Goal: Task Accomplishment & Management: Use online tool/utility

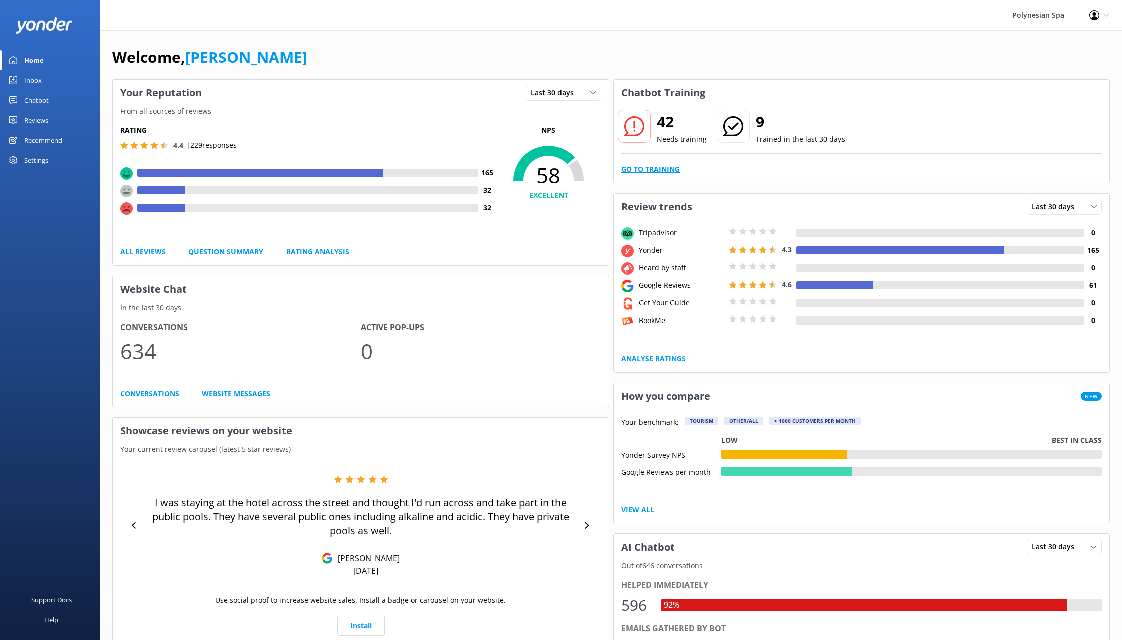
click at [673, 169] on link "Go to Training" at bounding box center [650, 169] width 59 height 11
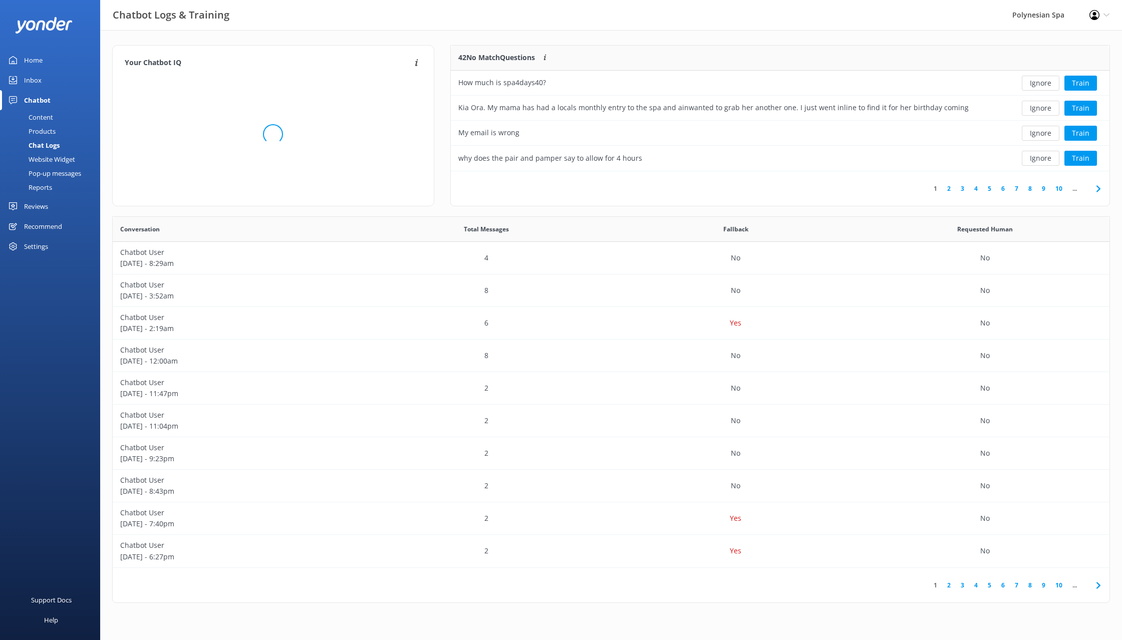
scroll to position [126, 659]
click at [597, 84] on div "How much is spa4days40?" at bounding box center [713, 83] width 525 height 25
click at [902, 81] on div "How much is spa4days40?" at bounding box center [713, 83] width 525 height 25
click at [1042, 79] on button "Ignore" at bounding box center [1041, 83] width 38 height 15
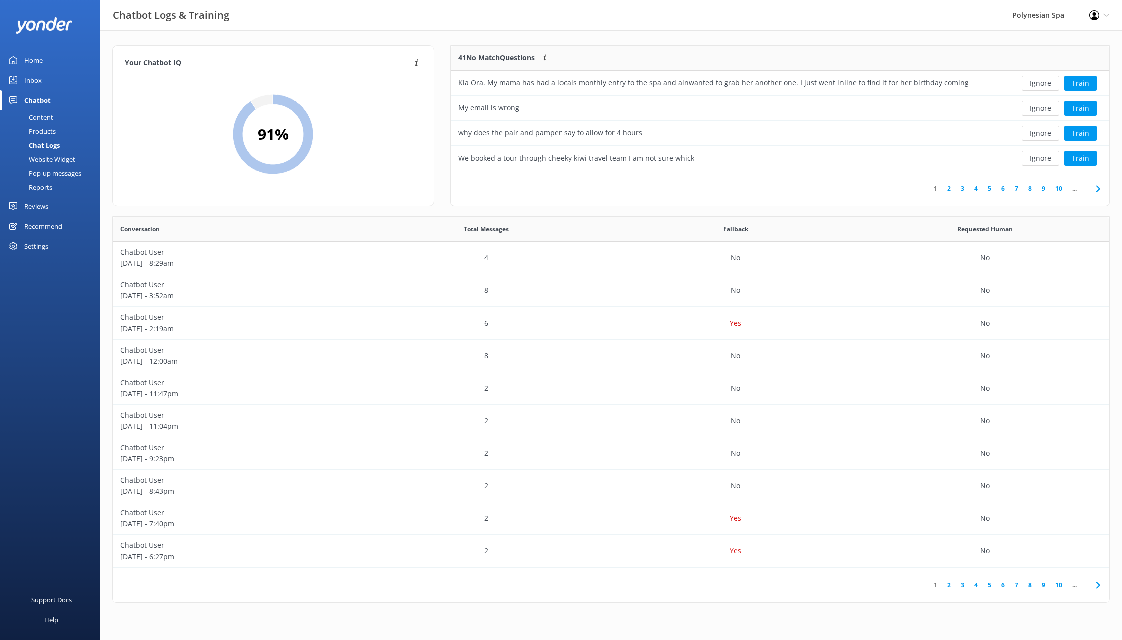
click at [1042, 79] on button "Ignore" at bounding box center [1041, 83] width 38 height 15
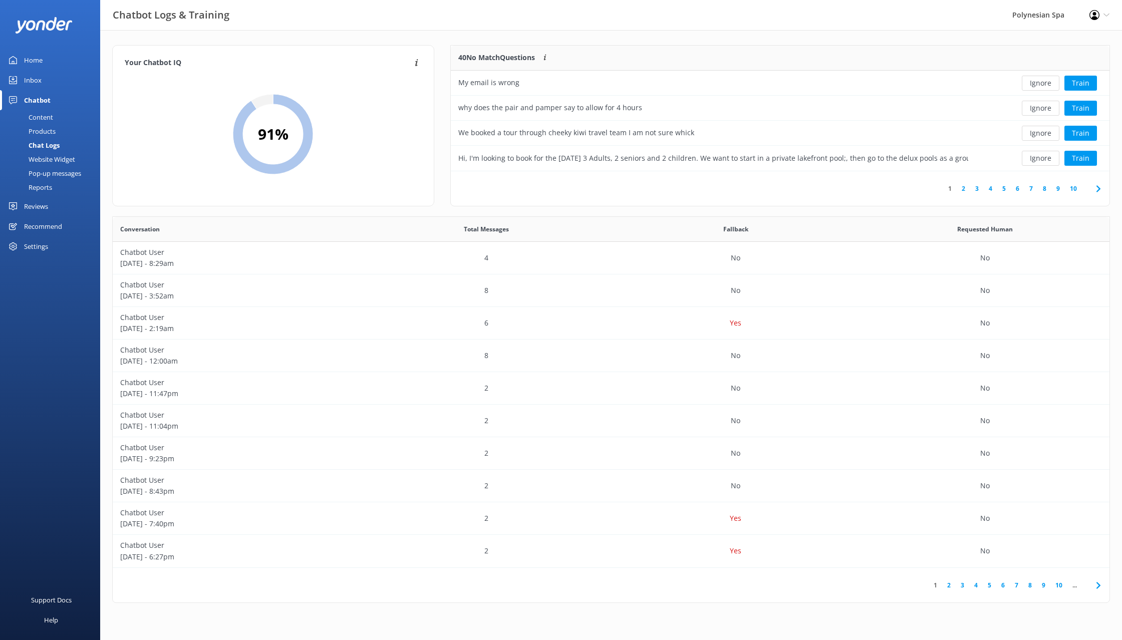
click at [1042, 79] on button "Ignore" at bounding box center [1041, 83] width 38 height 15
click at [1045, 81] on button "Ignore" at bounding box center [1041, 83] width 38 height 15
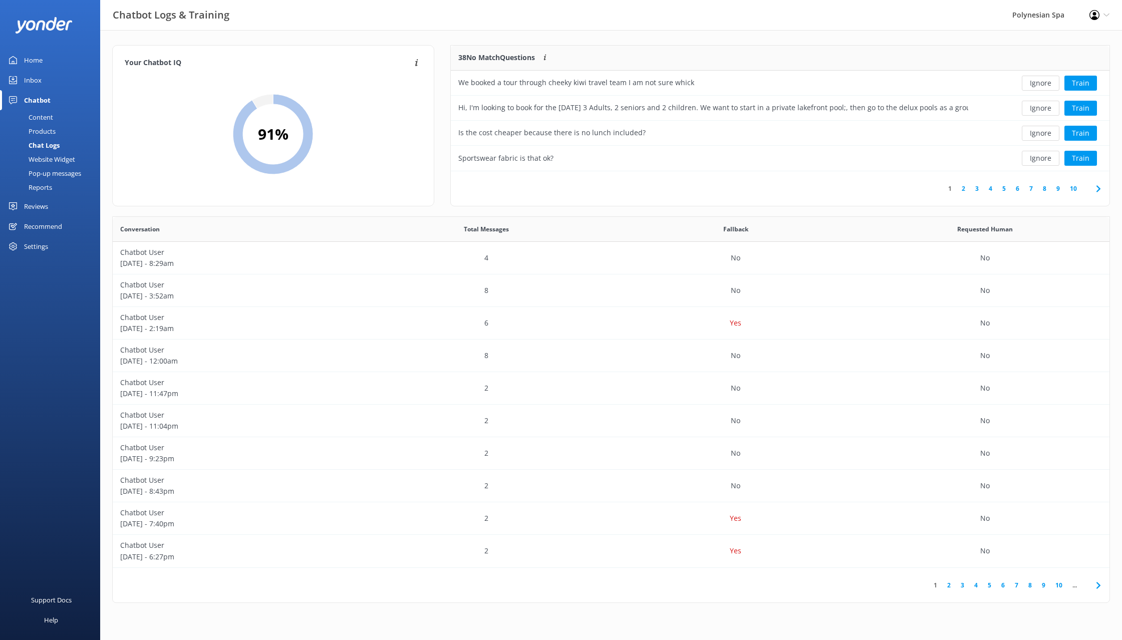
click at [1045, 81] on button "Ignore" at bounding box center [1041, 83] width 38 height 15
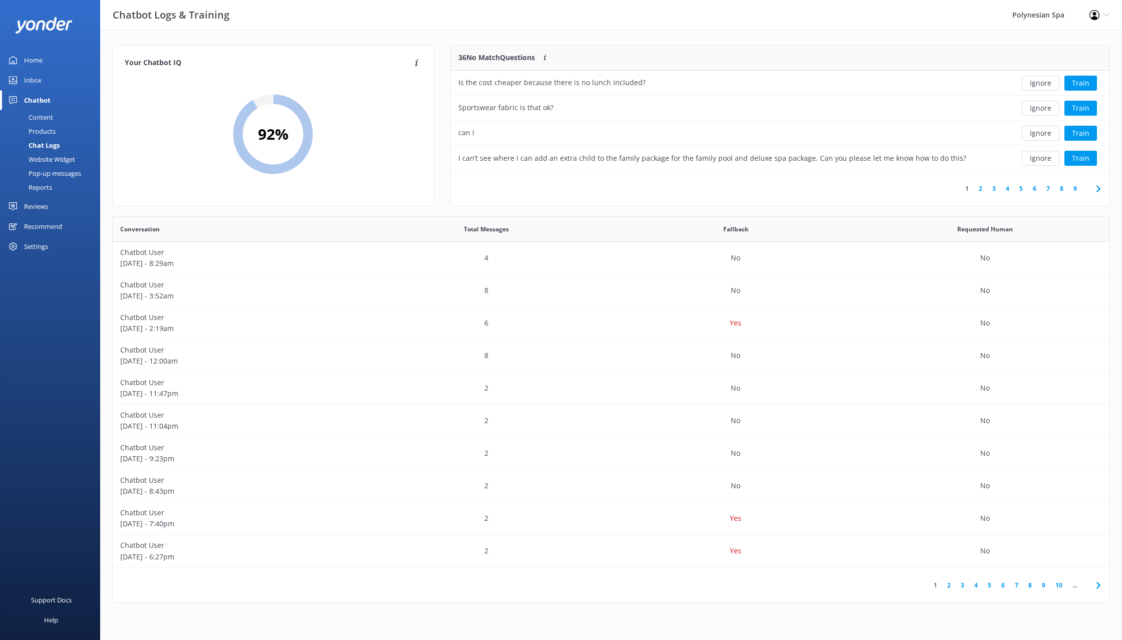
click at [1045, 81] on button "Ignore" at bounding box center [1041, 83] width 38 height 15
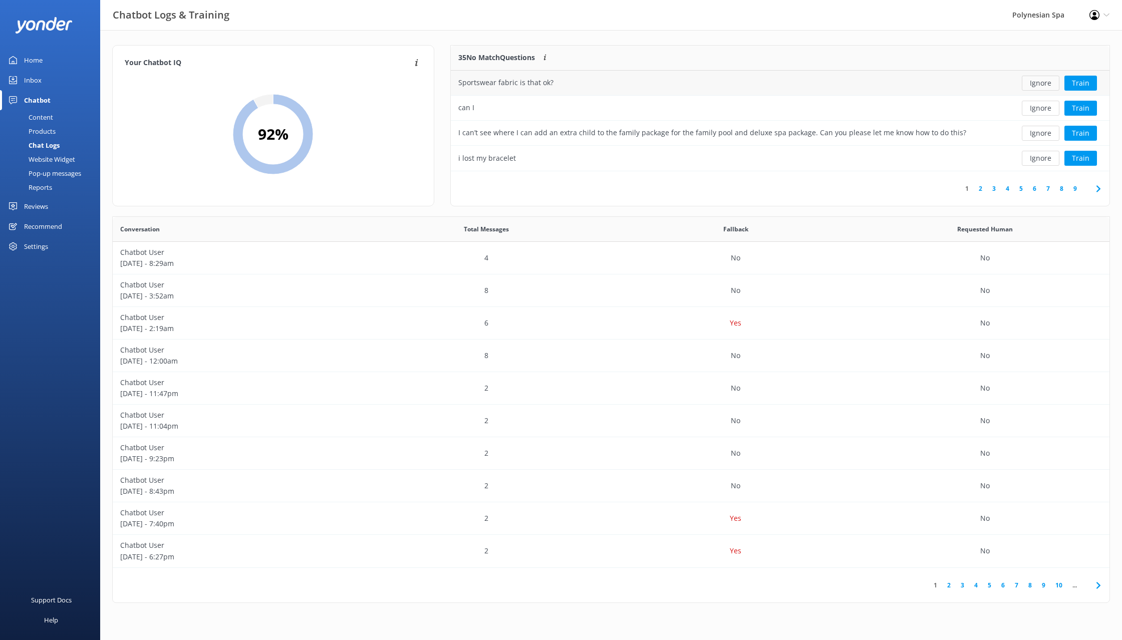
click at [1046, 81] on button "Ignore" at bounding box center [1041, 83] width 38 height 15
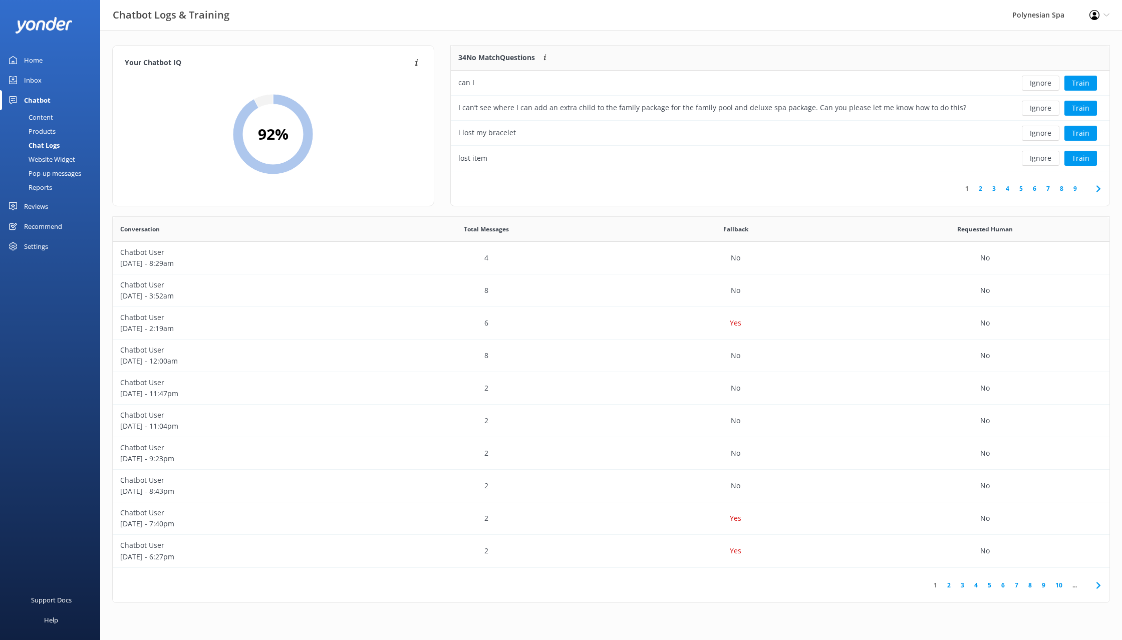
click at [1046, 81] on button "Ignore" at bounding box center [1041, 83] width 38 height 15
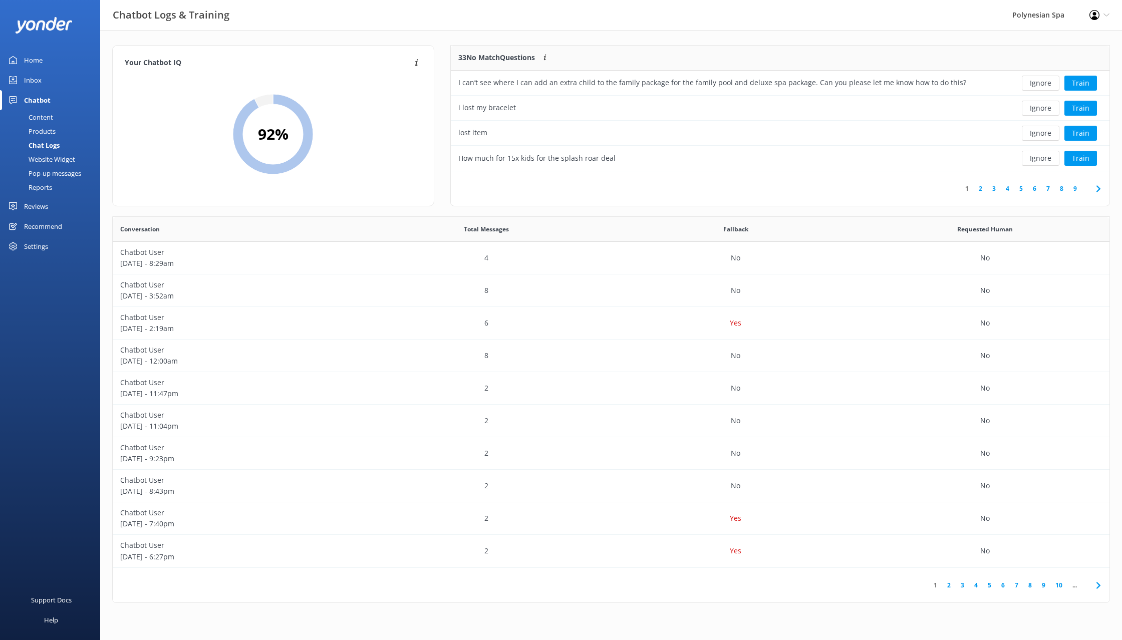
click at [1046, 81] on button "Ignore" at bounding box center [1041, 83] width 38 height 15
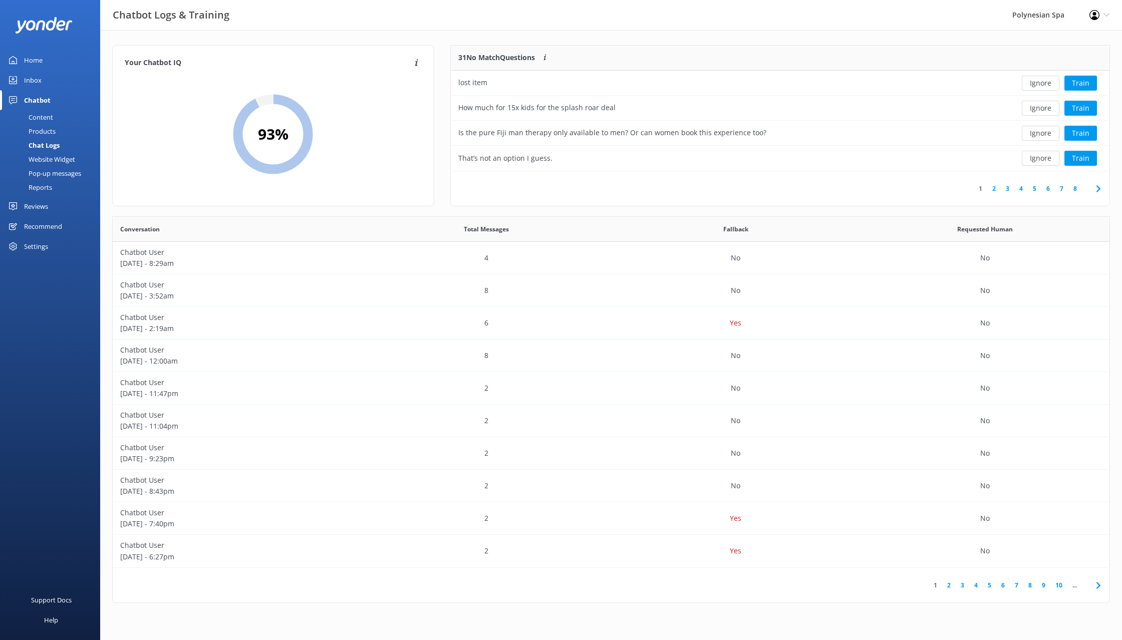
click at [1046, 81] on button "Ignore" at bounding box center [1041, 83] width 38 height 15
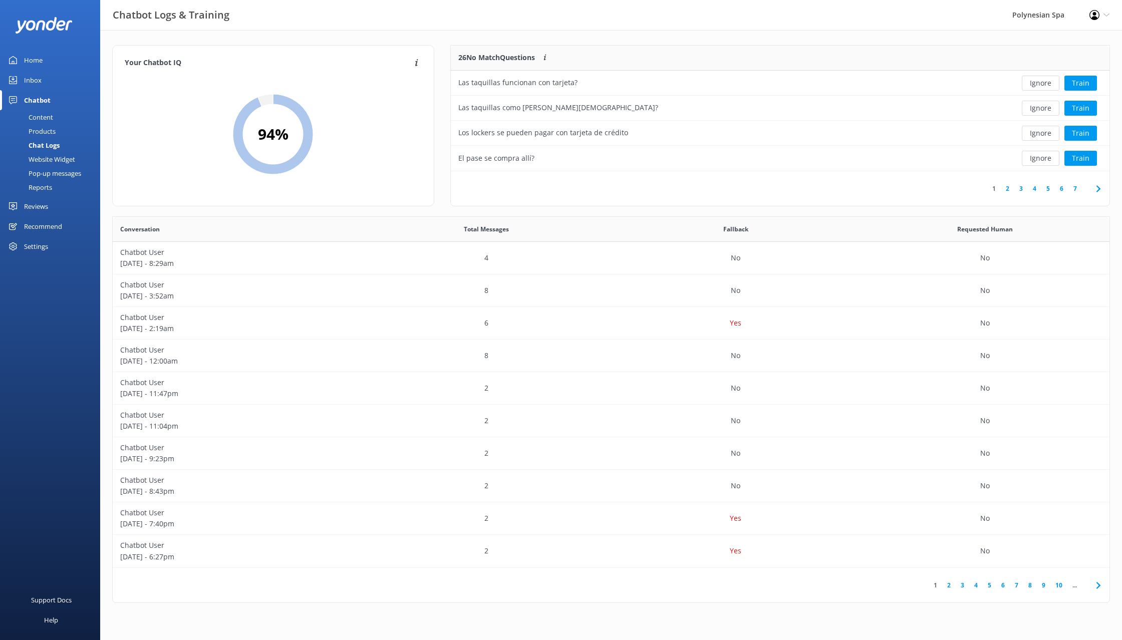
click at [1046, 81] on button "Ignore" at bounding box center [1041, 83] width 38 height 15
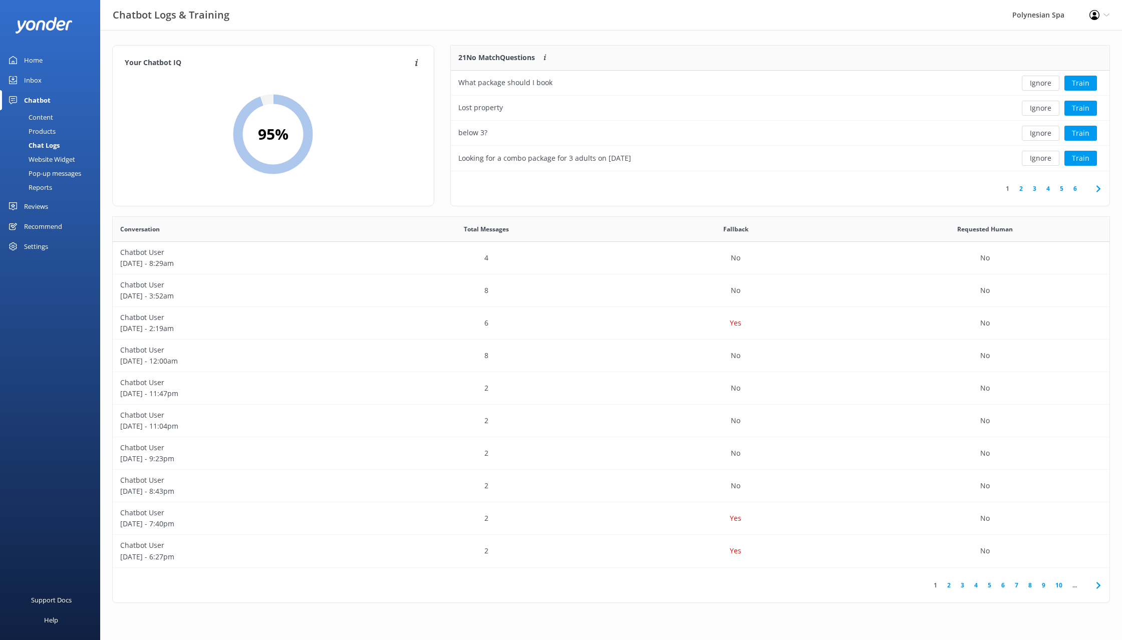
click at [1046, 81] on button "Ignore" at bounding box center [1041, 83] width 38 height 15
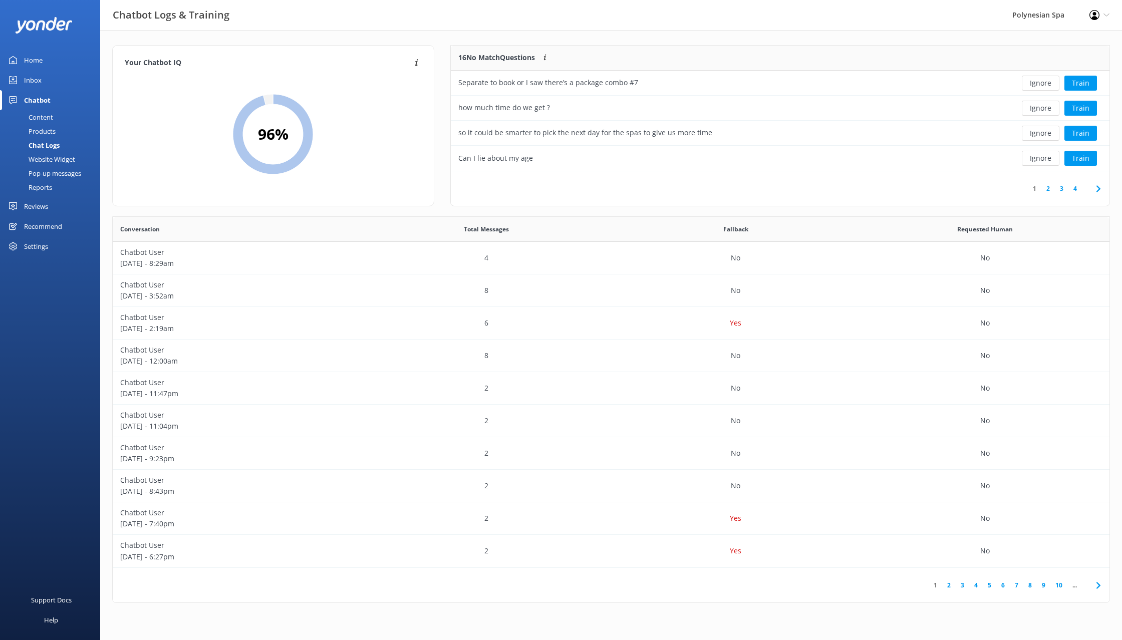
click at [1046, 81] on button "Ignore" at bounding box center [1041, 83] width 38 height 15
click at [1042, 82] on button "Ignore" at bounding box center [1041, 83] width 38 height 15
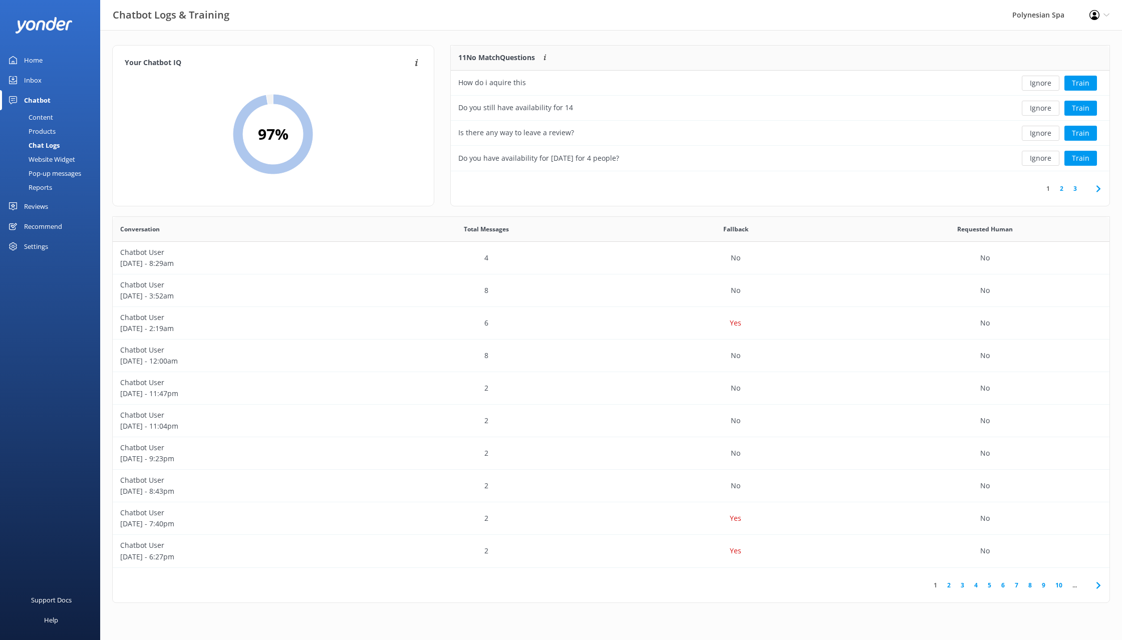
click at [1042, 82] on button "Ignore" at bounding box center [1041, 83] width 38 height 15
click at [1039, 84] on button "Ignore" at bounding box center [1041, 83] width 38 height 15
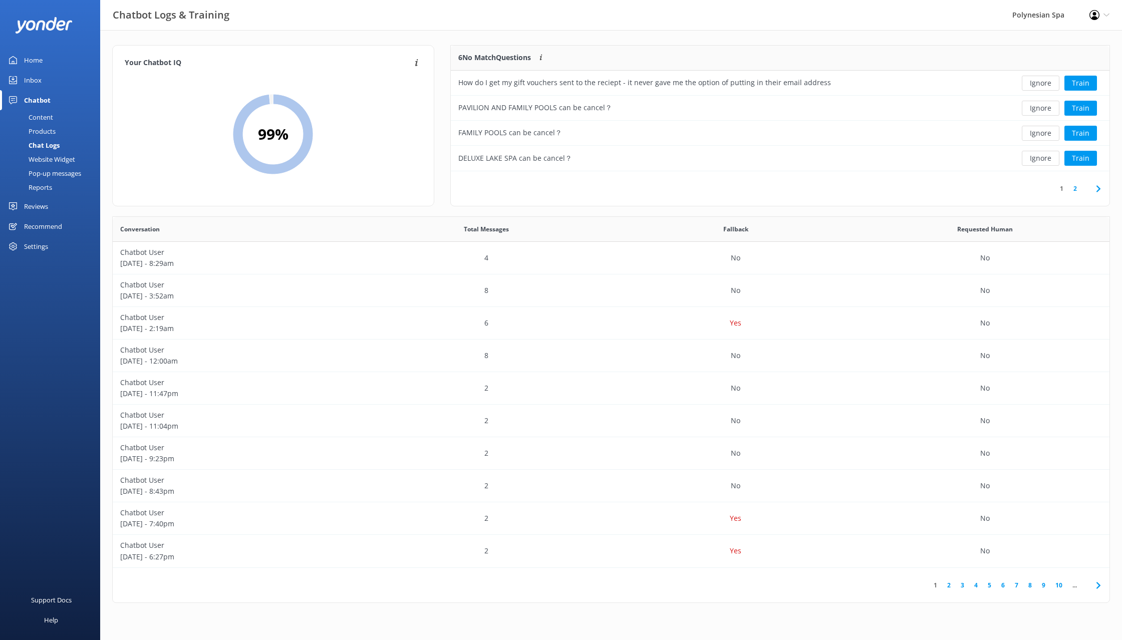
click at [1039, 84] on button "Ignore" at bounding box center [1041, 83] width 38 height 15
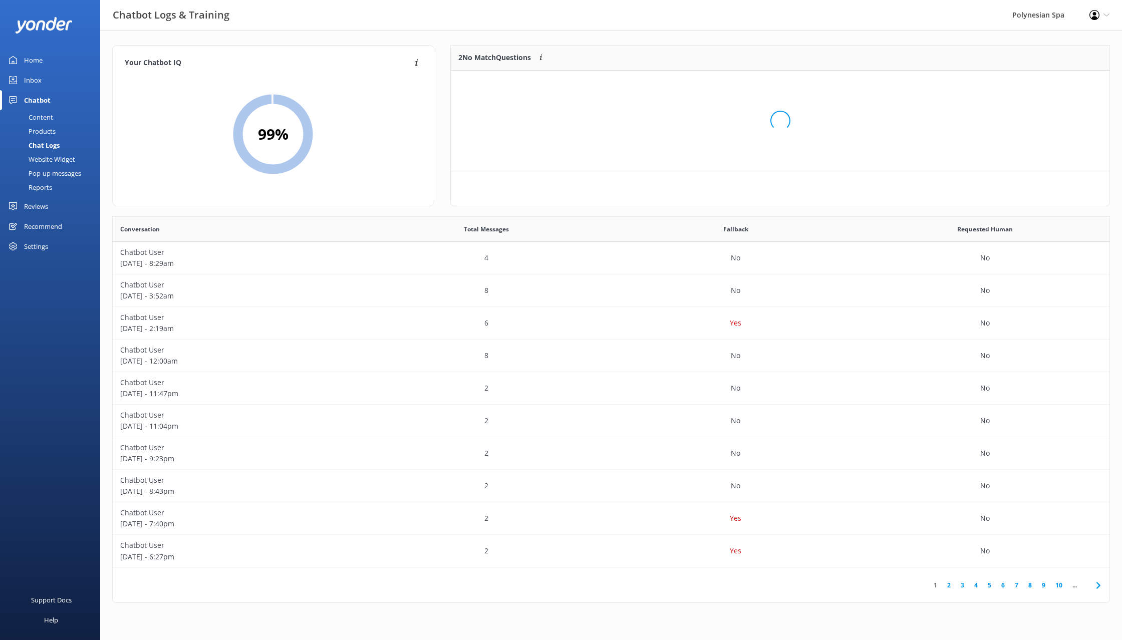
scroll to position [76, 659]
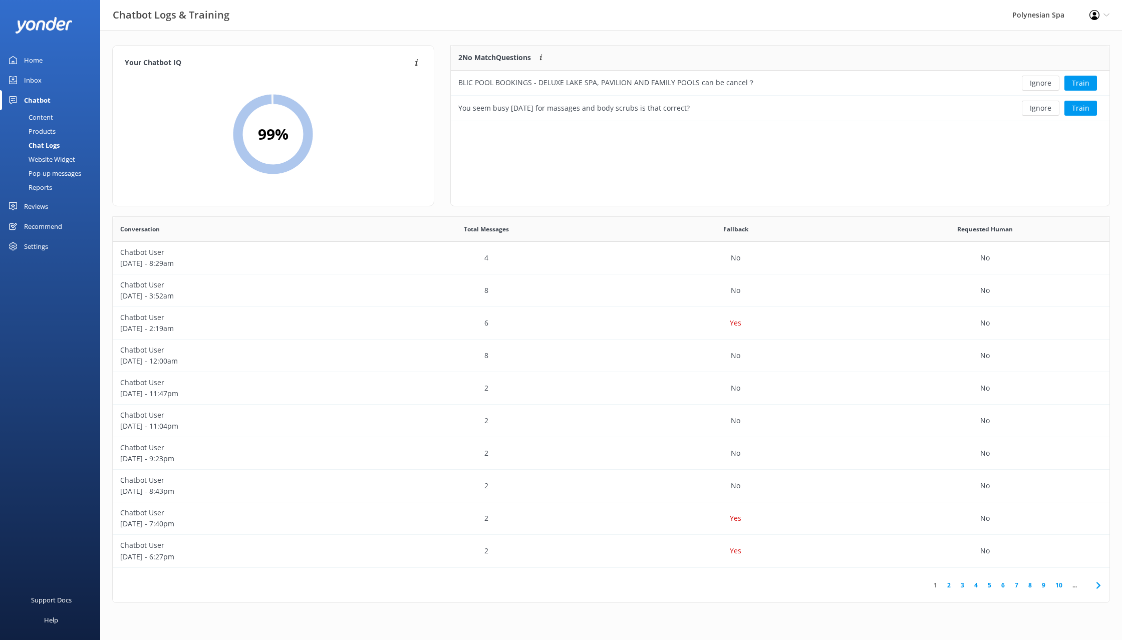
click at [1039, 84] on button "Ignore" at bounding box center [1041, 83] width 38 height 15
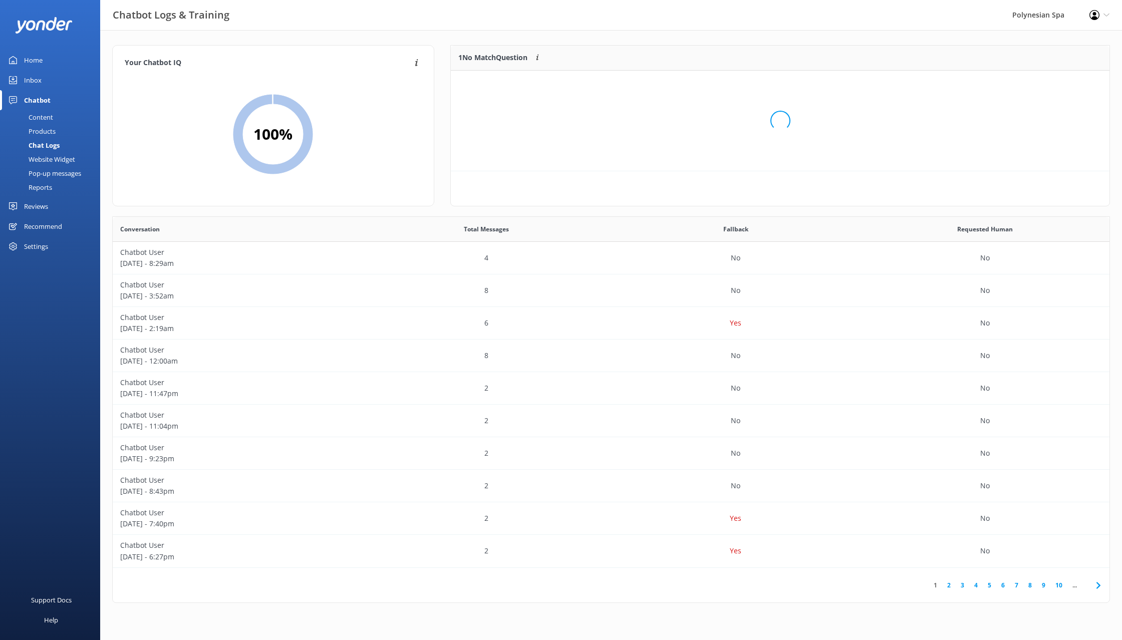
scroll to position [51, 659]
click at [1039, 84] on button "Ignore" at bounding box center [1041, 83] width 38 height 15
click at [37, 60] on div "Home" at bounding box center [33, 60] width 19 height 20
